Goal: Task Accomplishment & Management: Manage account settings

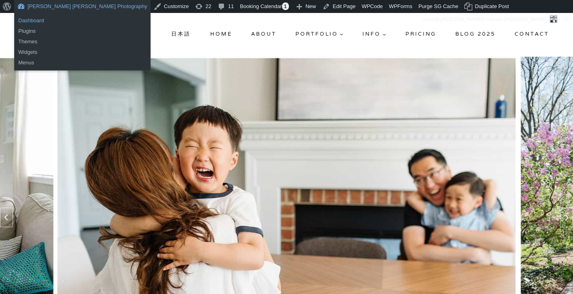
click at [36, 20] on link "Dashboard" at bounding box center [82, 20] width 136 height 11
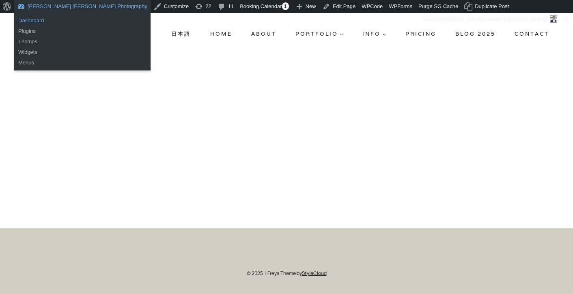
click at [35, 22] on link "Dashboard" at bounding box center [82, 20] width 136 height 11
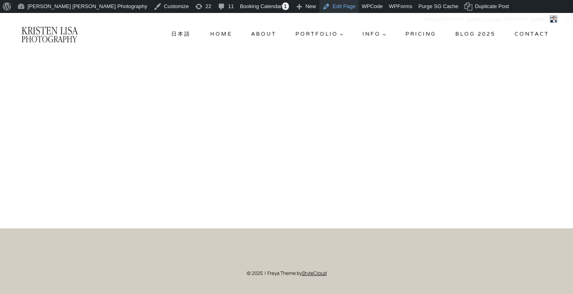
click at [319, 5] on link "Edit Page" at bounding box center [338, 6] width 39 height 13
